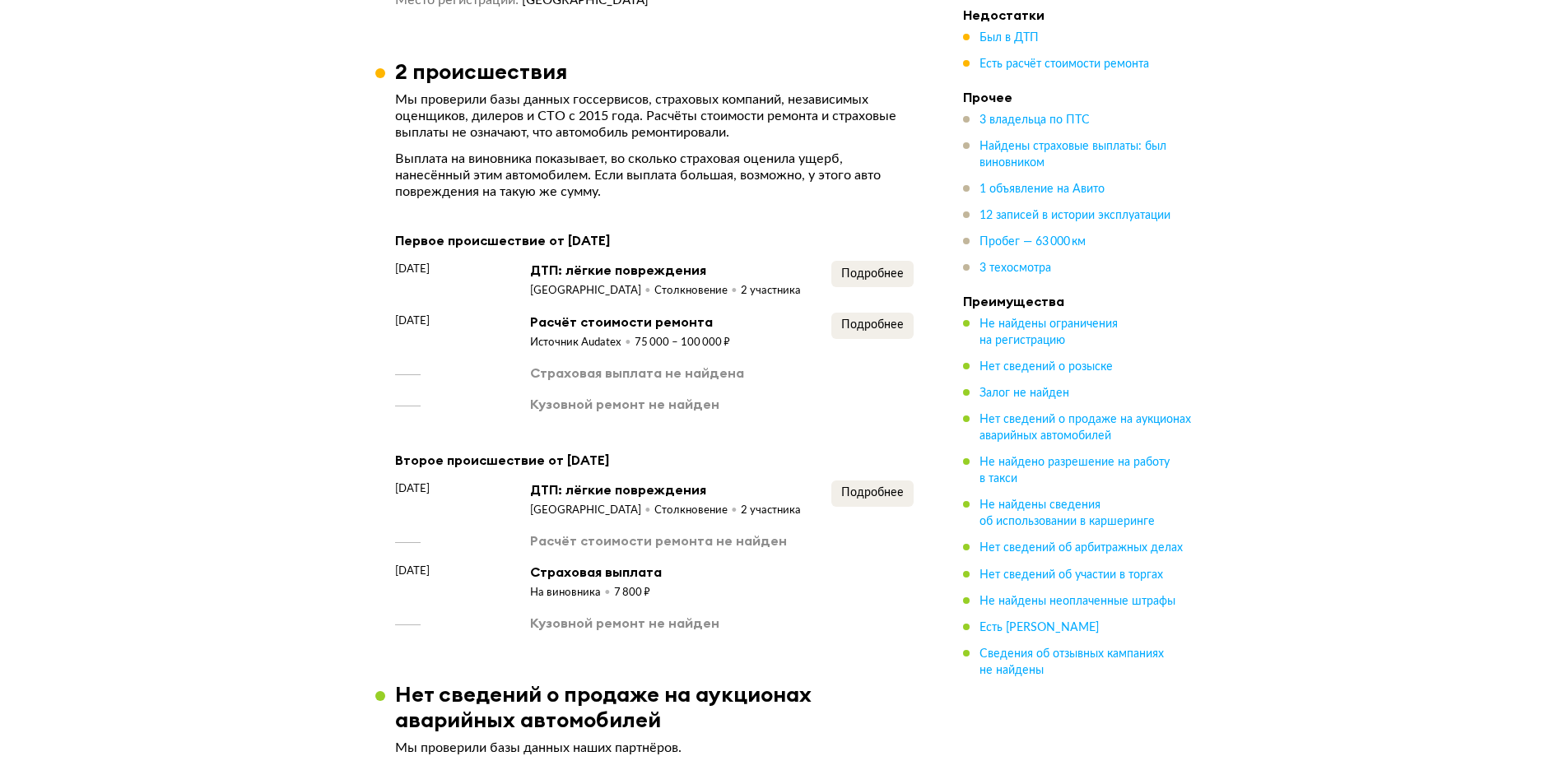
scroll to position [1891, 0]
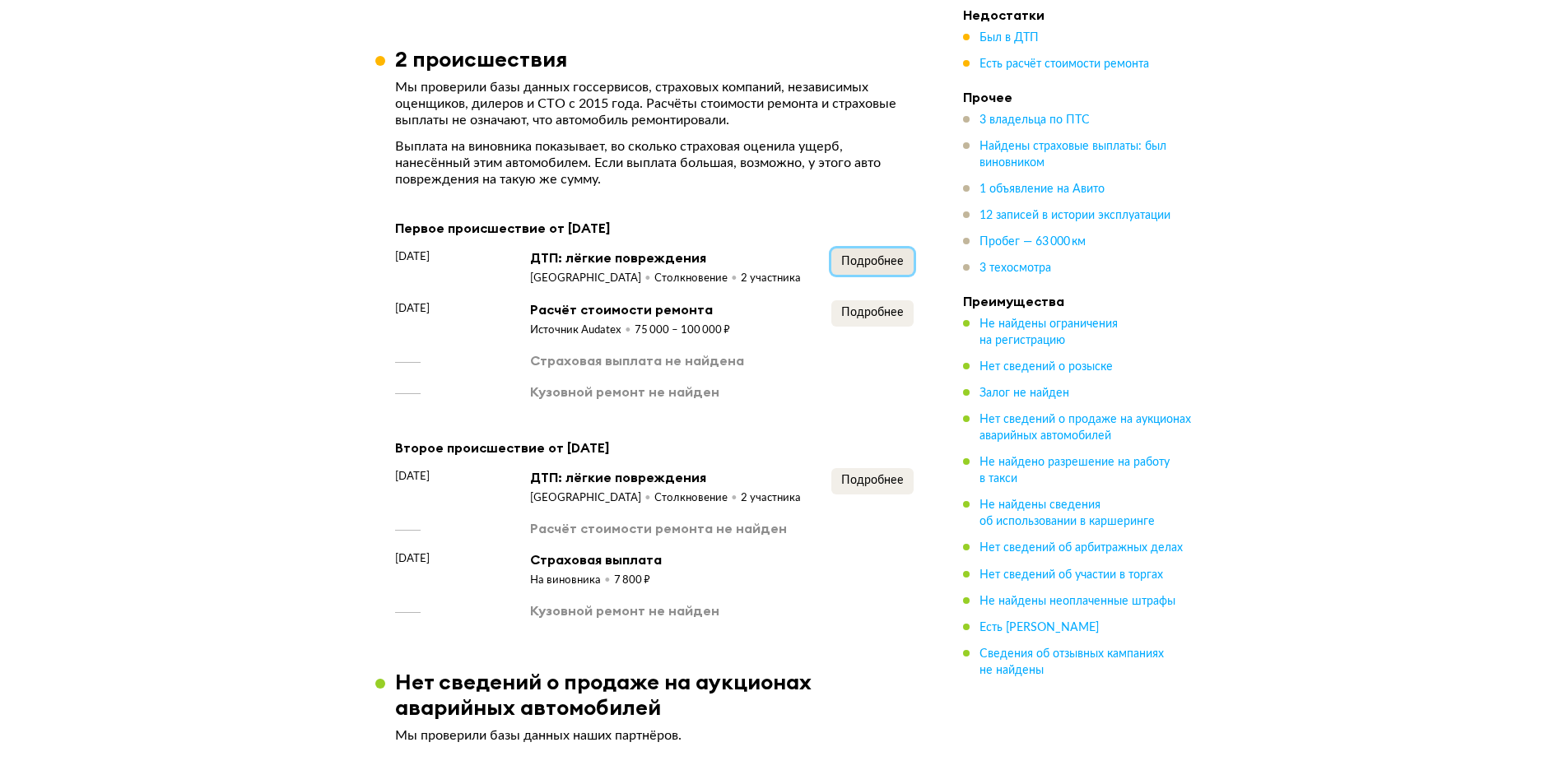
click at [839, 259] on button "Подробнее" at bounding box center [871, 261] width 82 height 26
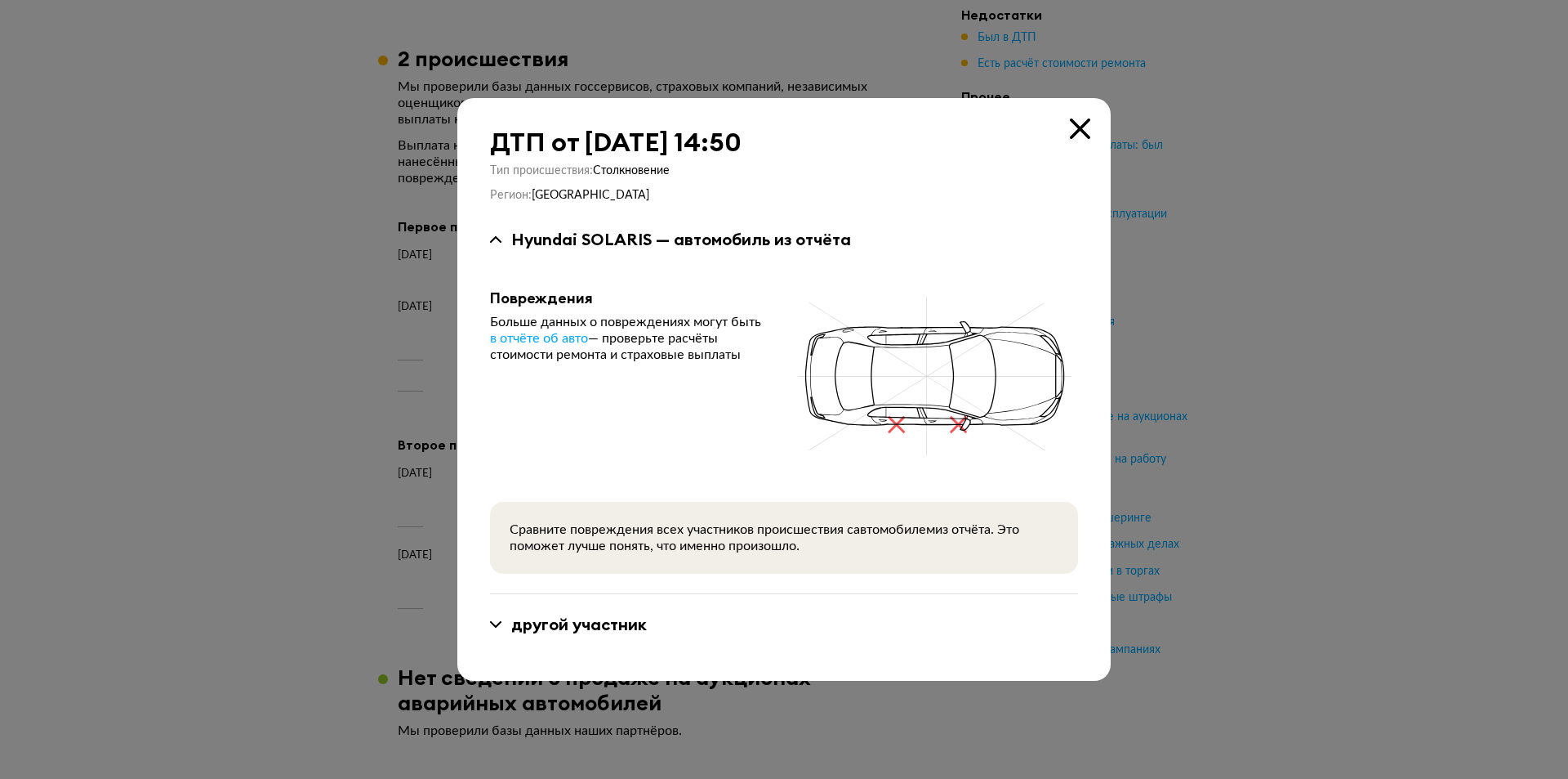
click at [1083, 129] on icon at bounding box center [1080, 129] width 20 height 20
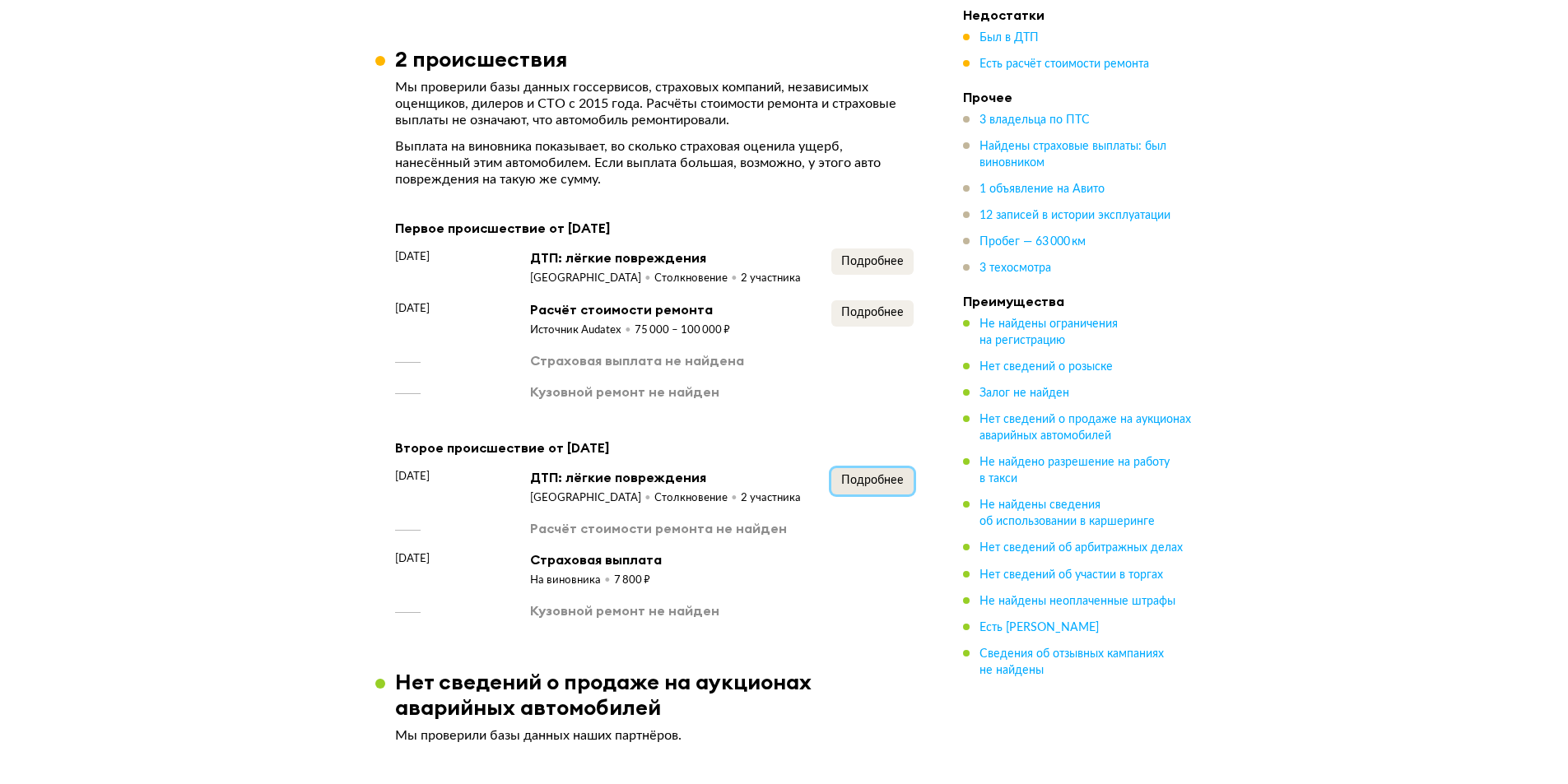
click at [878, 474] on span "Подробнее" at bounding box center [871, 480] width 63 height 12
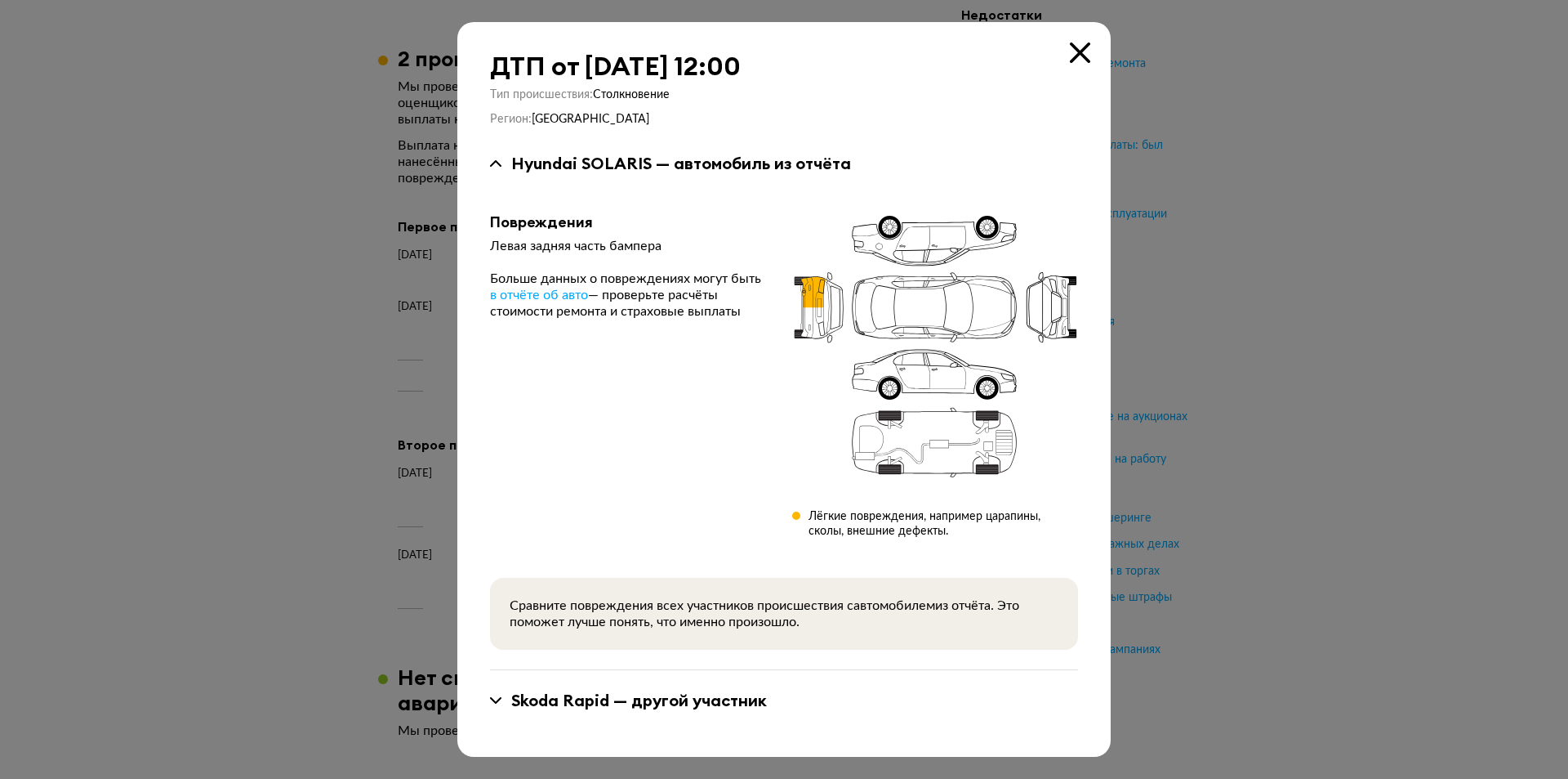
click at [1074, 53] on icon at bounding box center [1080, 52] width 20 height 20
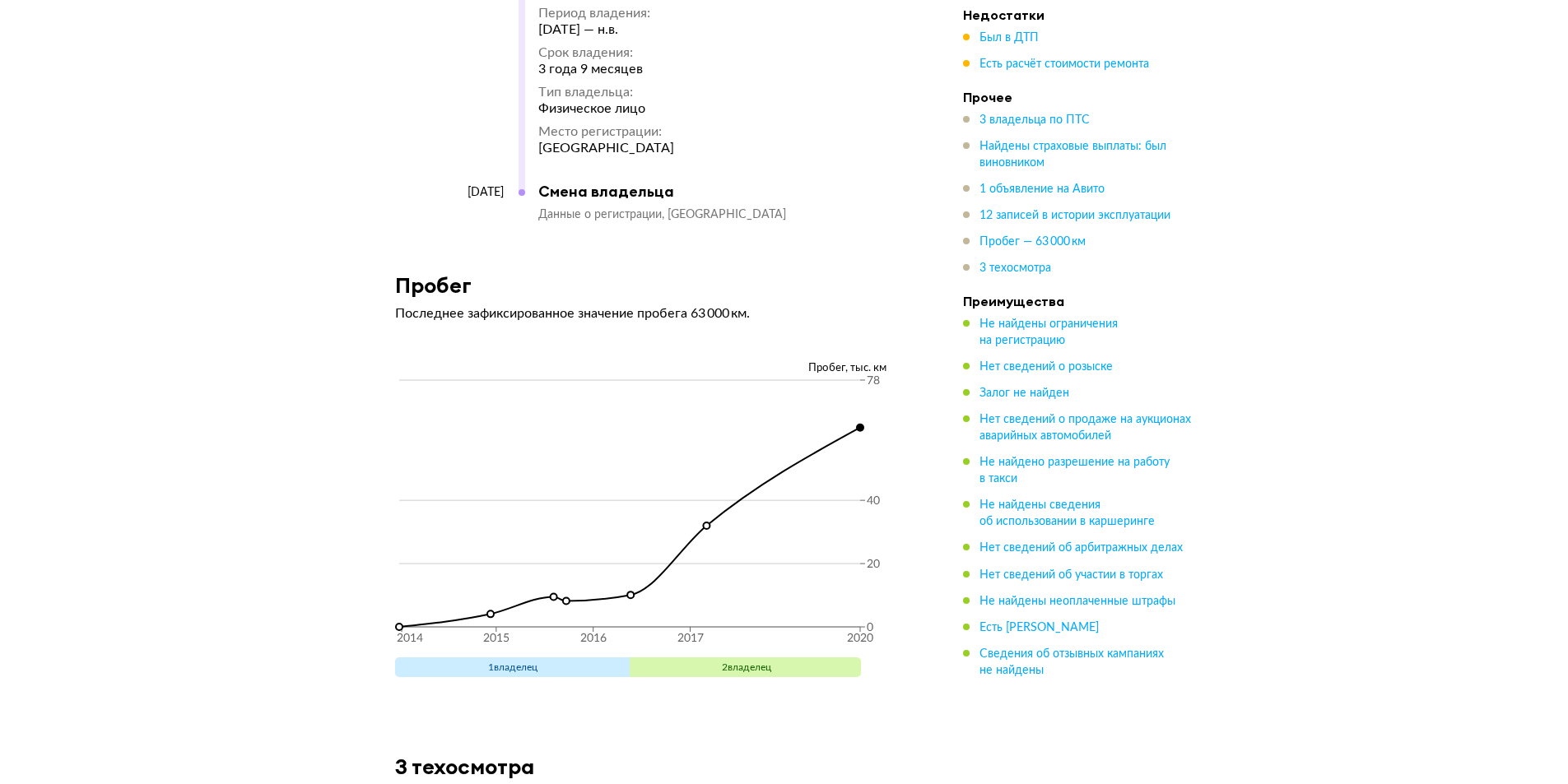
scroll to position [4852, 0]
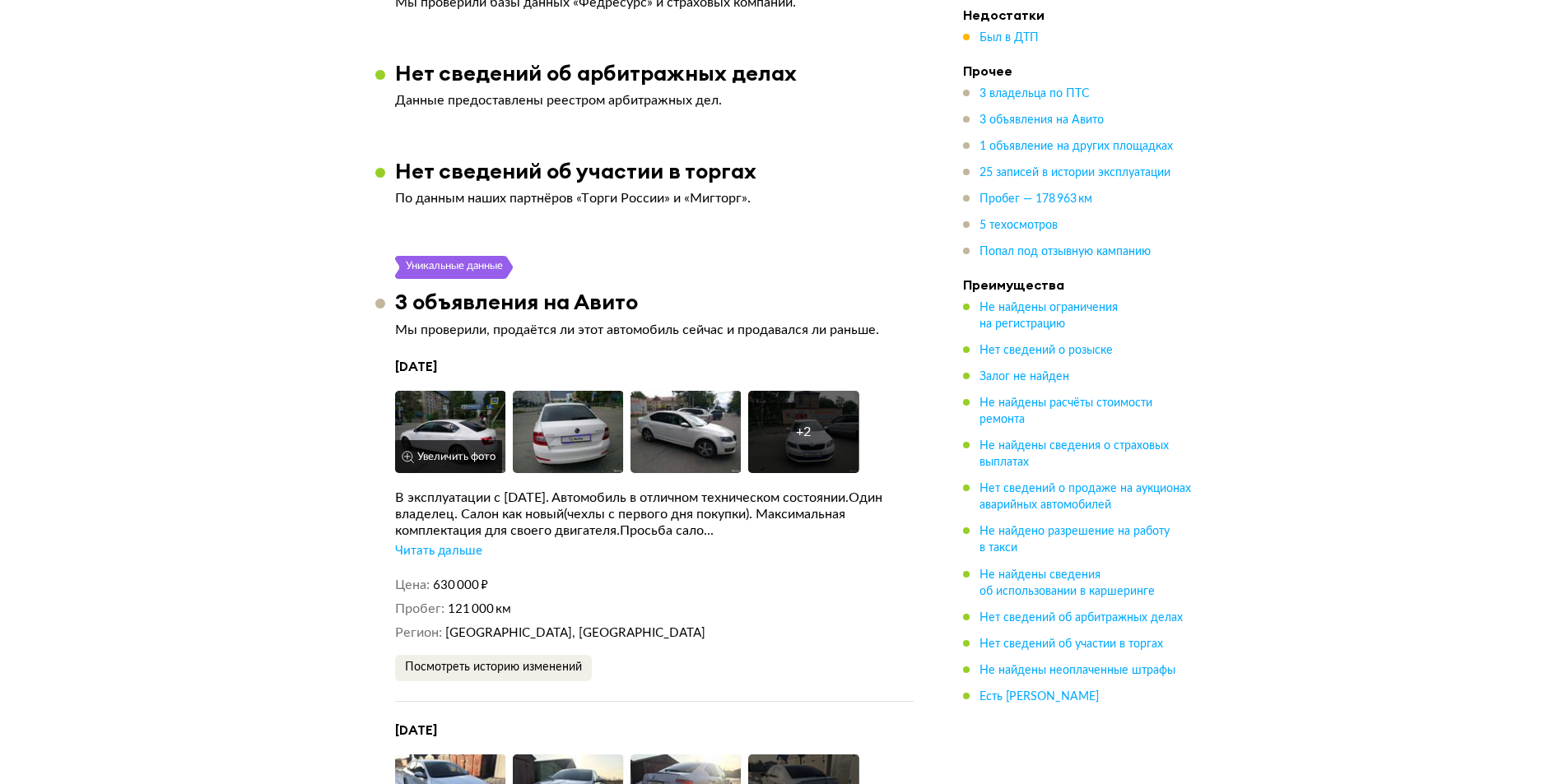
scroll to position [3207, 0]
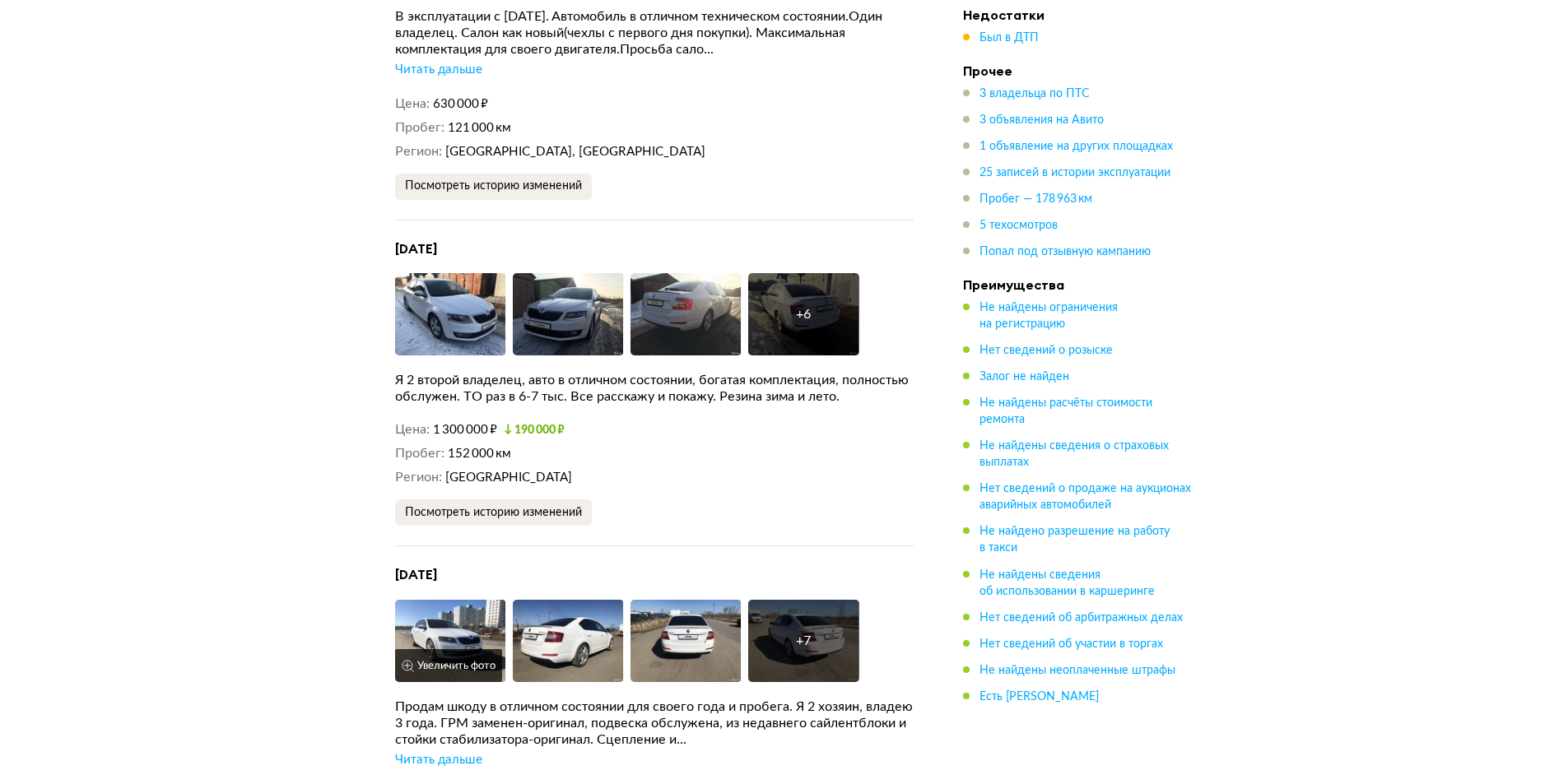
click at [424, 658] on button "Увеличить фото" at bounding box center [448, 665] width 107 height 33
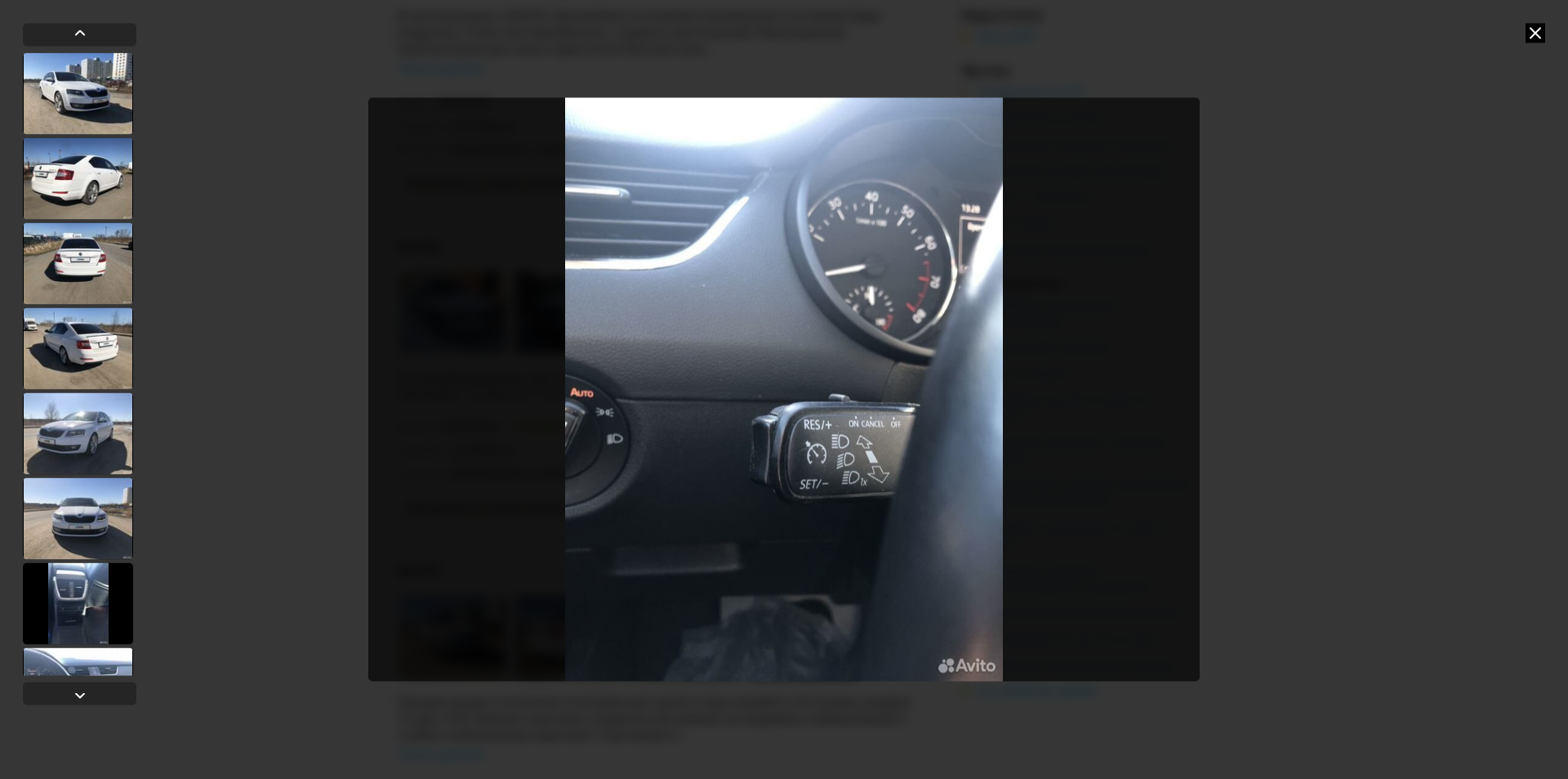
click at [1542, 25] on icon at bounding box center [1535, 33] width 19 height 19
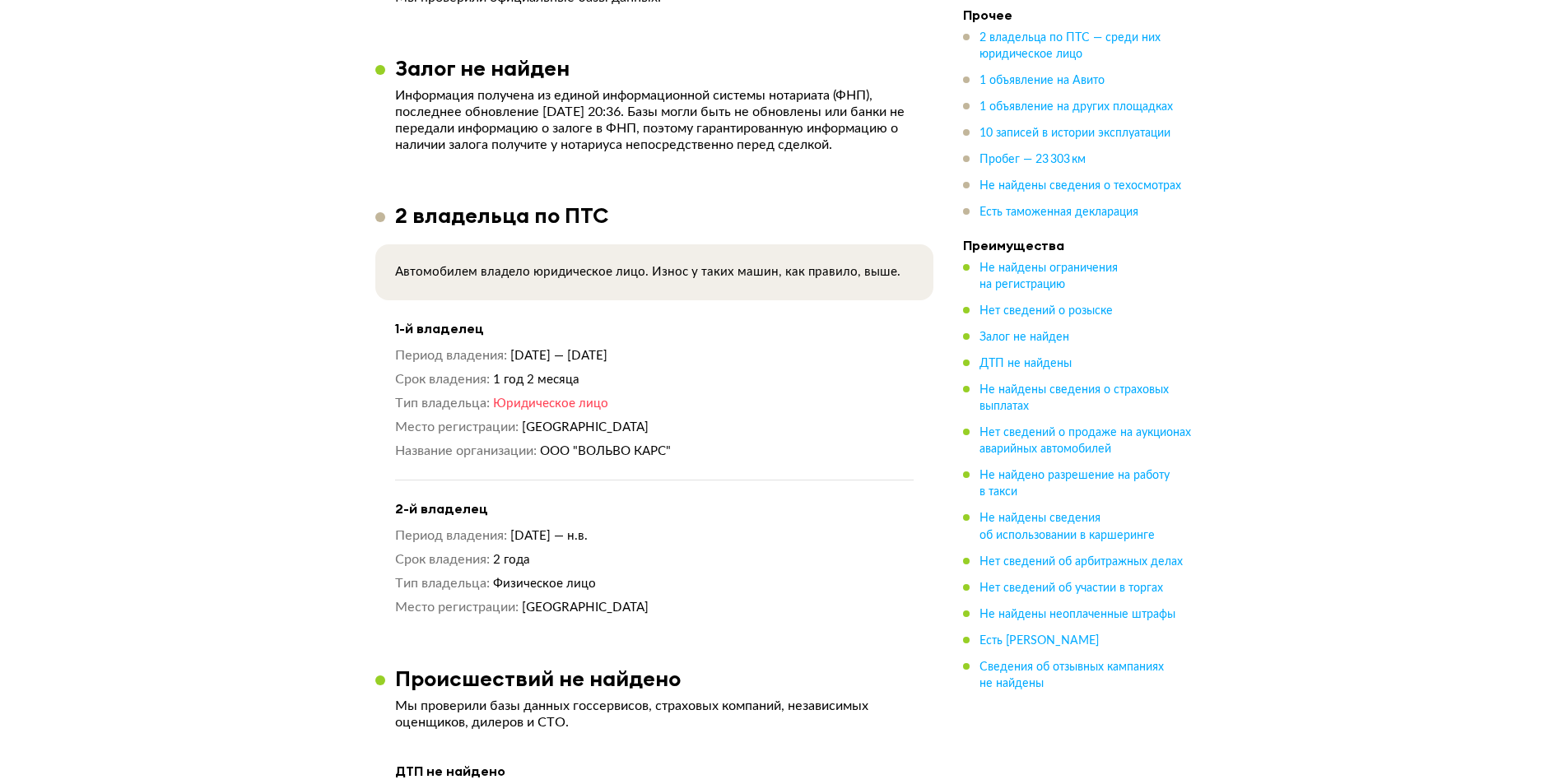
scroll to position [1398, 0]
